Goal: Information Seeking & Learning: Learn about a topic

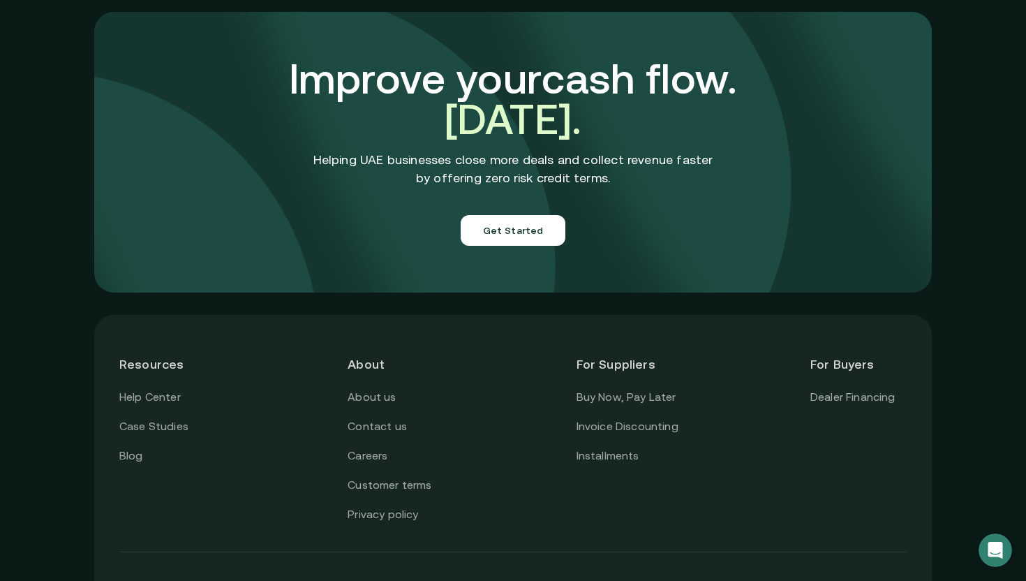
scroll to position [4950, 0]
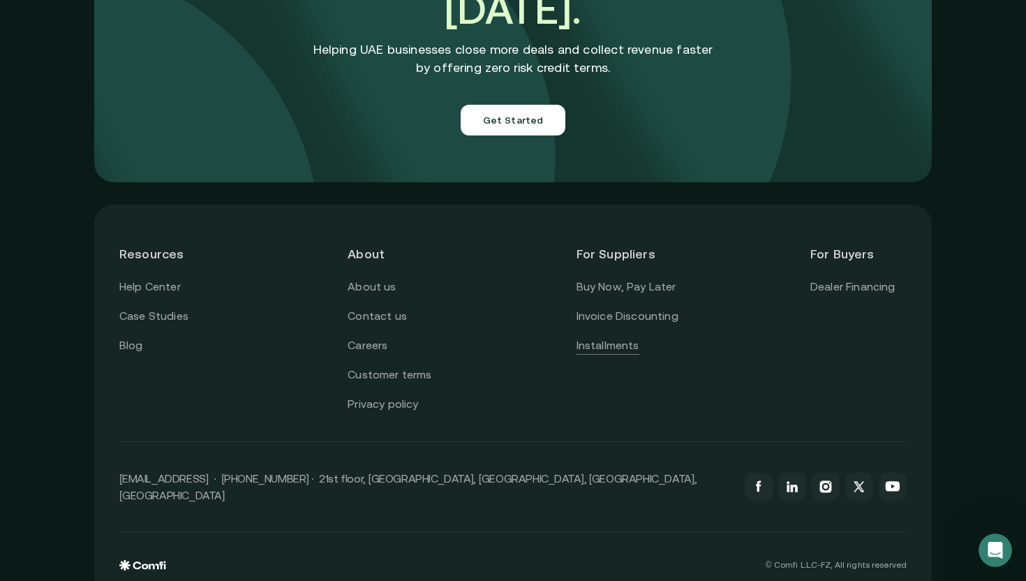
click at [621, 336] on link "Installments" at bounding box center [608, 345] width 63 height 18
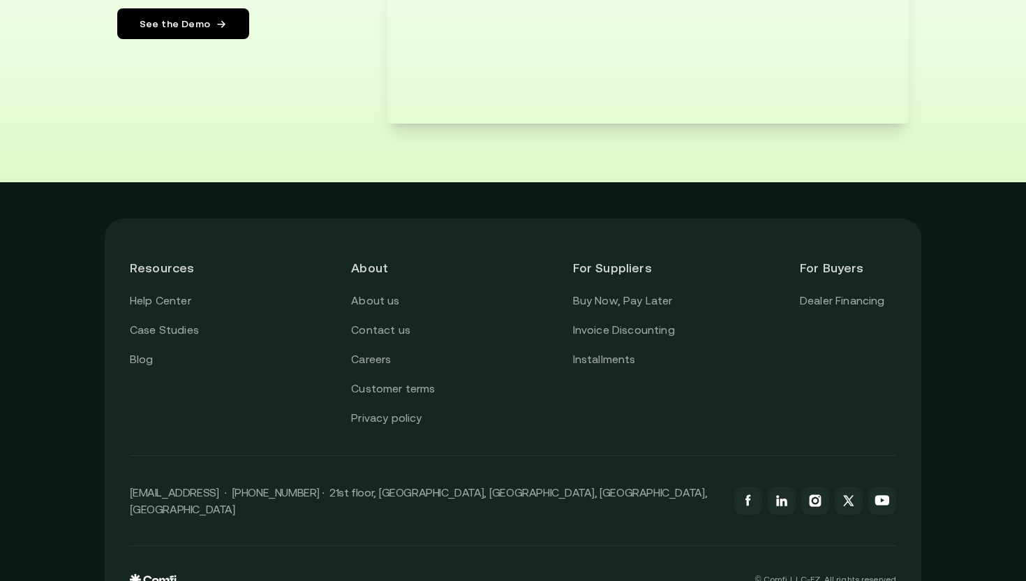
scroll to position [2650, 0]
